Goal: Information Seeking & Learning: Learn about a topic

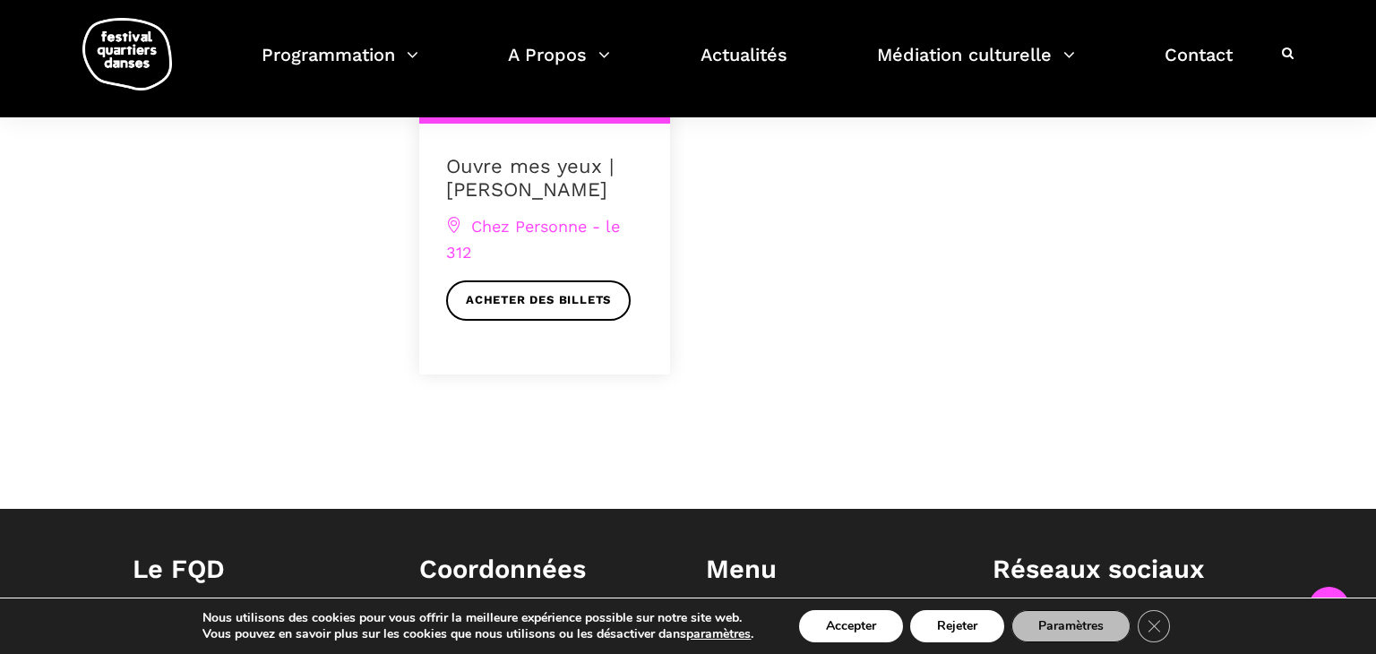
scroll to position [820, 0]
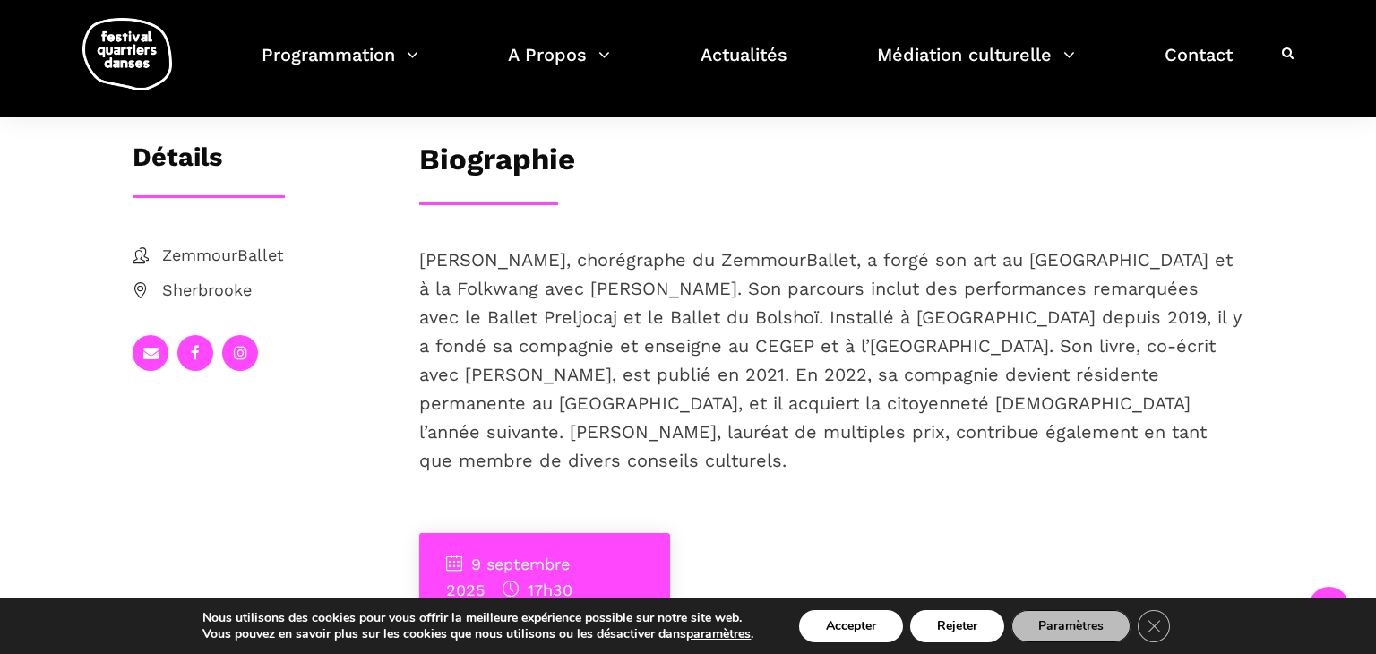
scroll to position [322, 0]
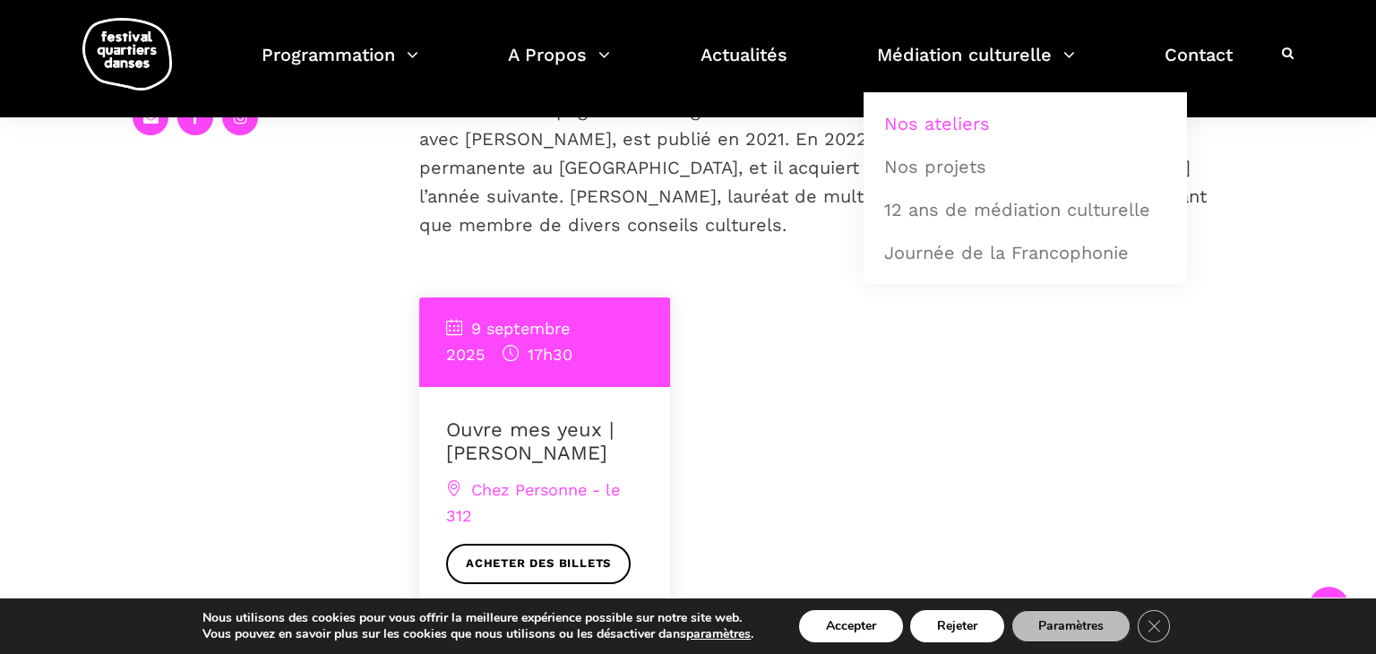
scroll to position [558, 0]
